Goal: Browse casually: Explore the website without a specific task or goal

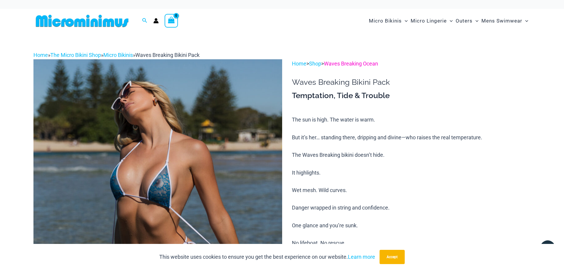
click at [352, 63] on link "Waves Breaking Ocean" at bounding box center [351, 63] width 54 height 6
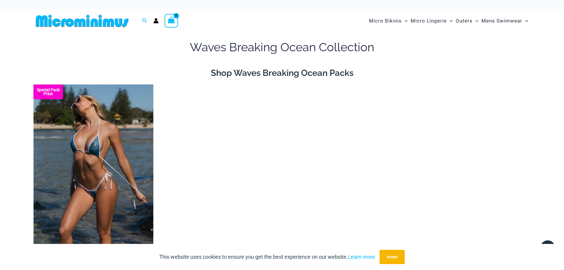
click at [89, 24] on img at bounding box center [81, 20] width 97 height 13
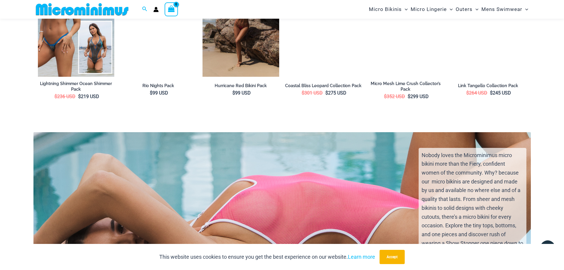
scroll to position [1358, 0]
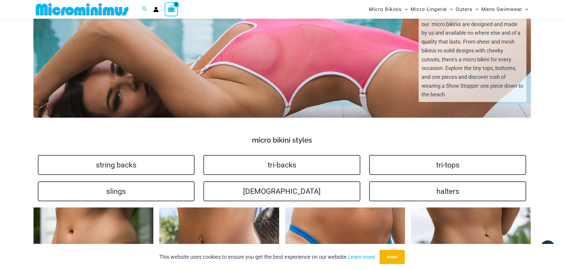
click at [278, 69] on div "Nobody loves the Microminimus micro bikini more than the Fiery, confident women…" at bounding box center [282, 51] width 508 height 132
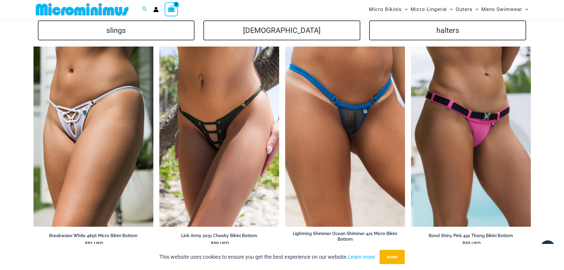
scroll to position [1536, 0]
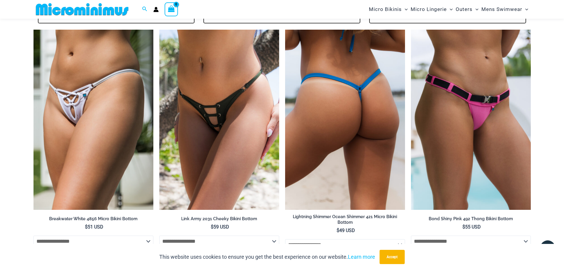
click at [356, 96] on img at bounding box center [345, 120] width 120 height 180
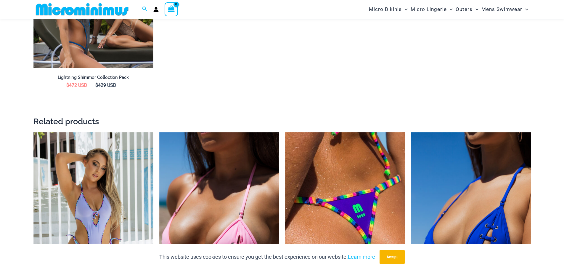
scroll to position [1124, 0]
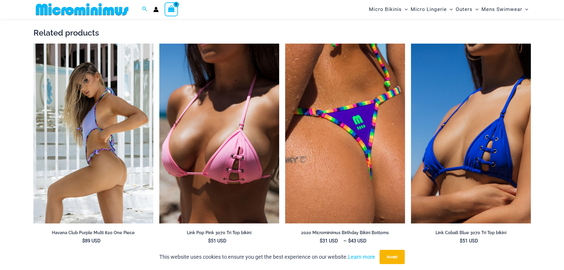
click at [77, 145] on img at bounding box center [93, 134] width 120 height 180
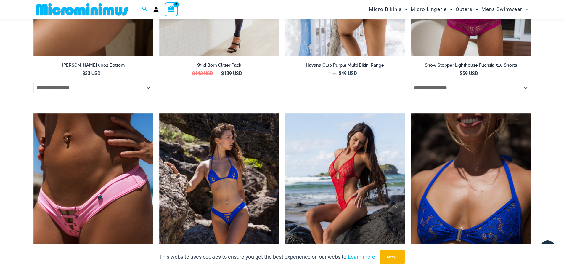
scroll to position [1600, 0]
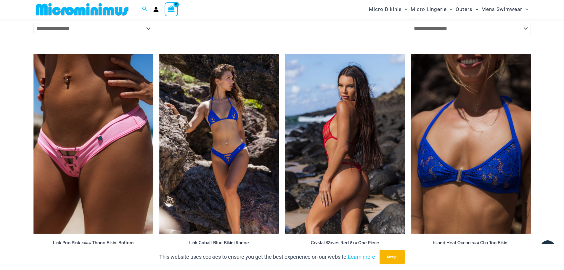
click at [327, 127] on img at bounding box center [345, 144] width 120 height 180
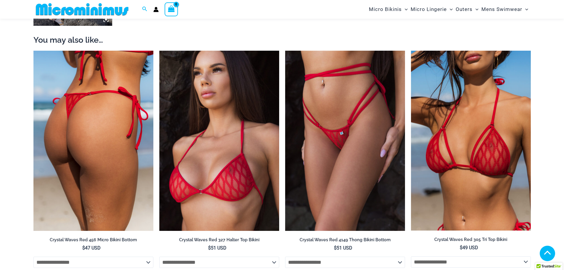
scroll to position [650, 0]
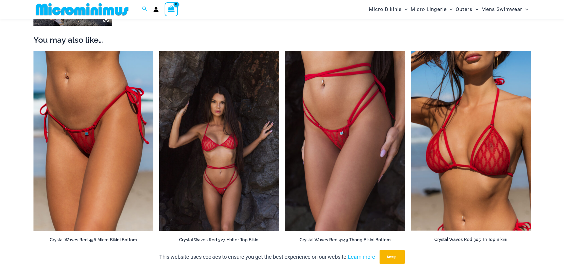
click at [215, 160] on img at bounding box center [219, 141] width 120 height 180
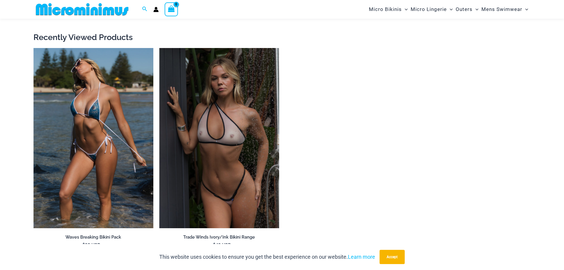
scroll to position [2488, 0]
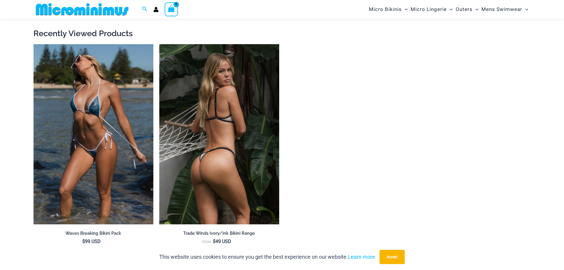
click at [241, 141] on img at bounding box center [219, 134] width 120 height 180
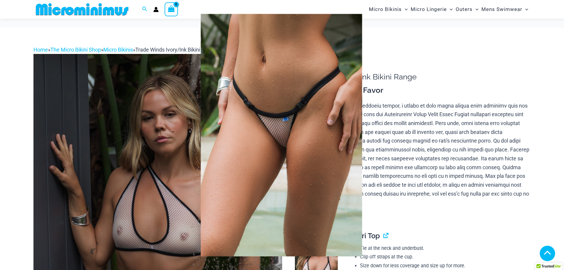
scroll to position [292, 0]
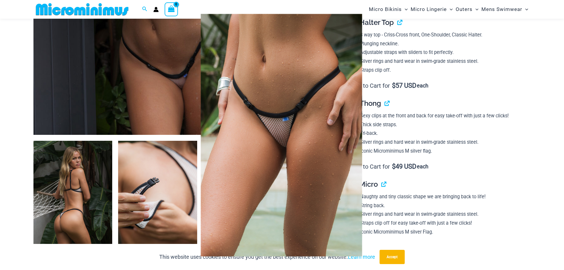
click at [284, 136] on img at bounding box center [281, 135] width 161 height 242
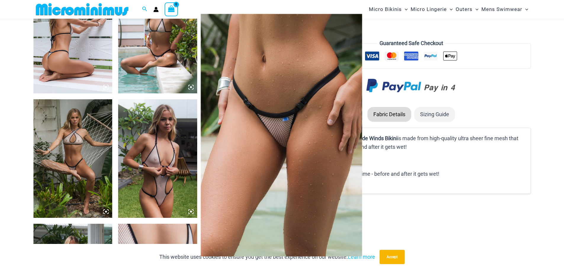
scroll to position [766, 0]
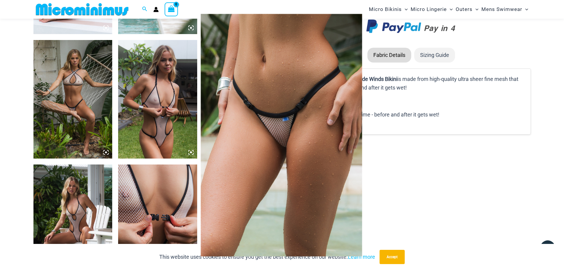
click at [161, 150] on div at bounding box center [282, 135] width 564 height 270
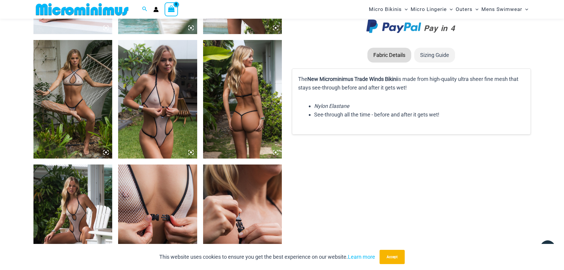
click at [161, 126] on img at bounding box center [157, 99] width 79 height 118
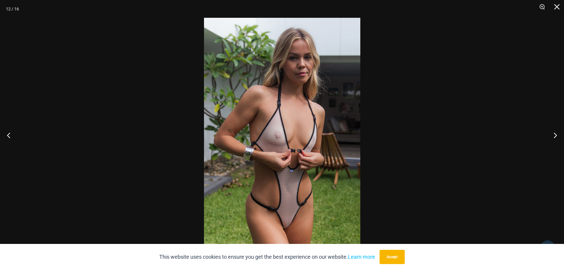
click at [297, 210] on img at bounding box center [282, 135] width 156 height 234
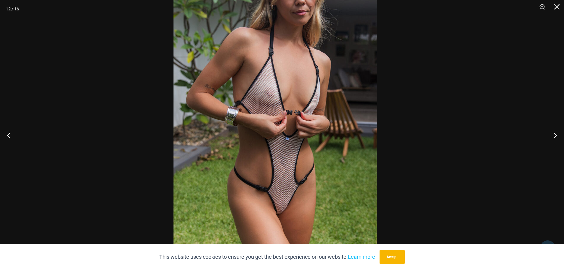
click at [256, 73] on img at bounding box center [276, 92] width 204 height 305
